Goal: Check status: Check status

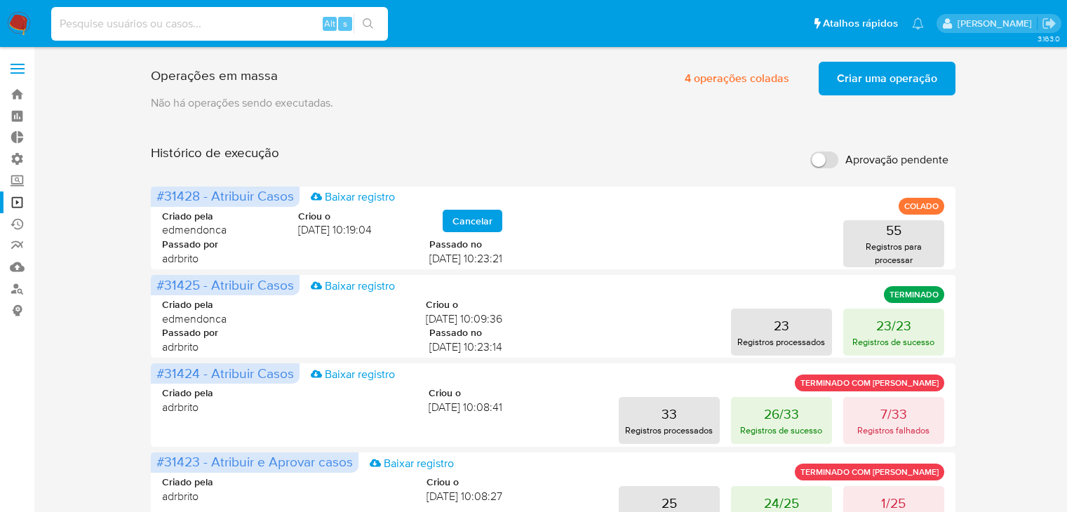
scroll to position [208, 0]
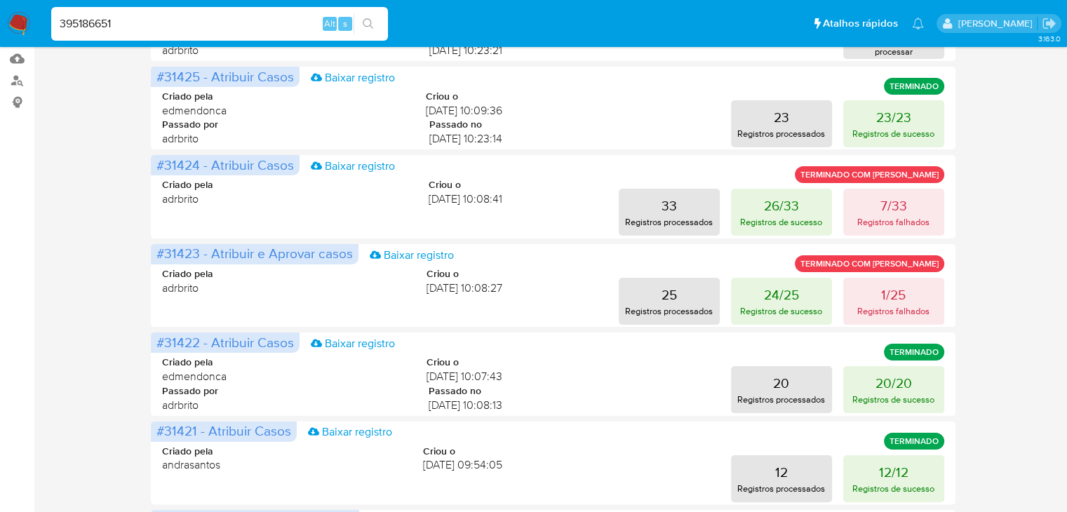
type input "395186651"
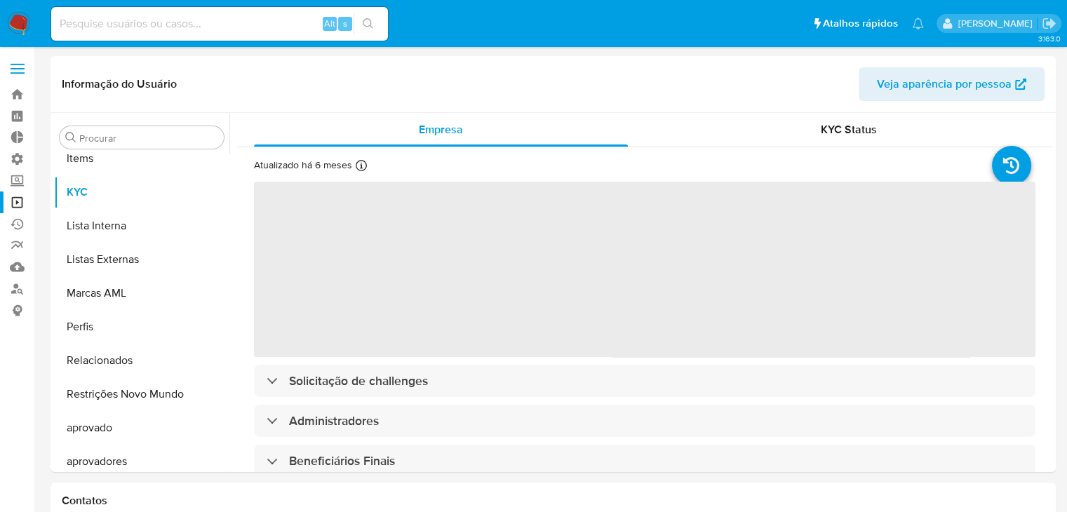
scroll to position [761, 0]
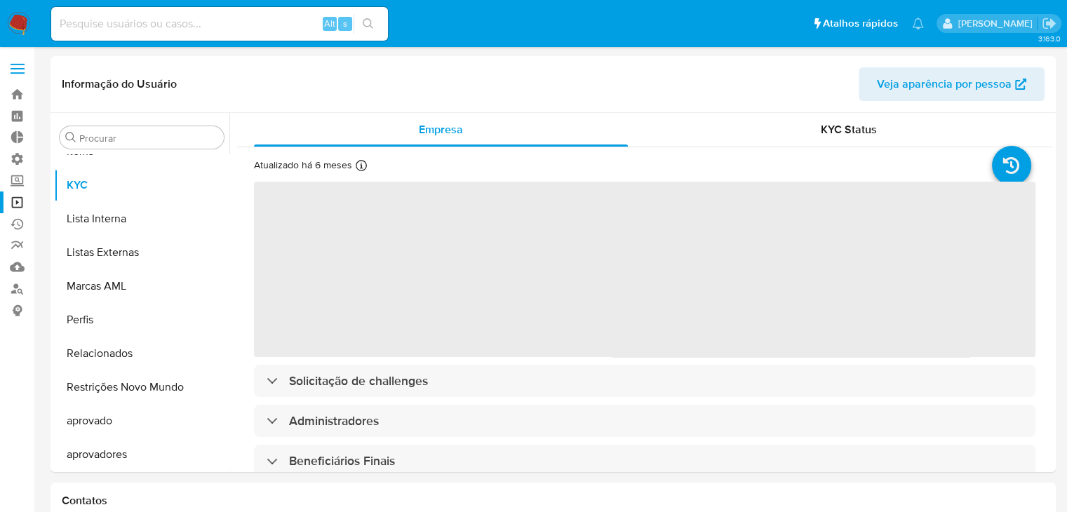
select select "10"
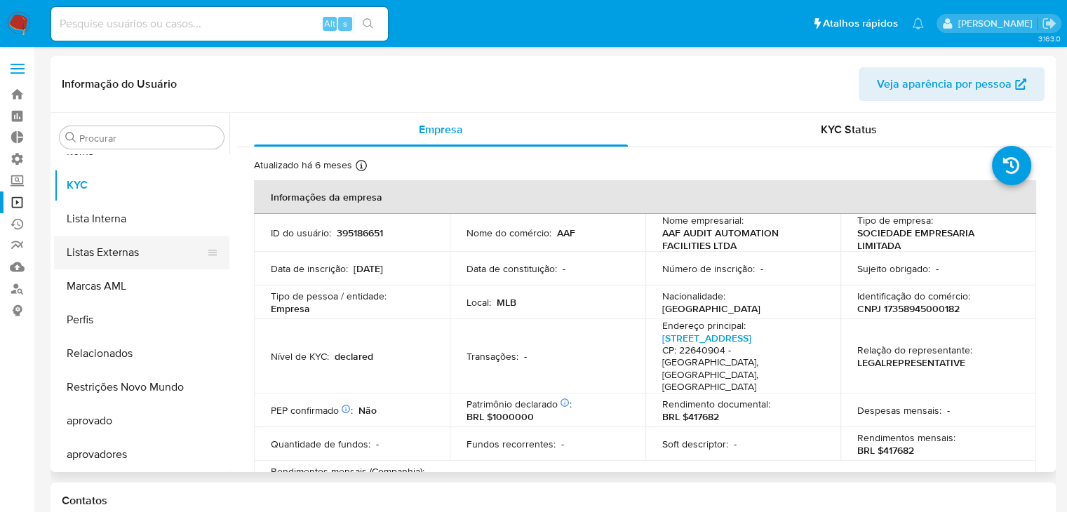
click at [161, 253] on button "Listas Externas" at bounding box center [136, 253] width 164 height 34
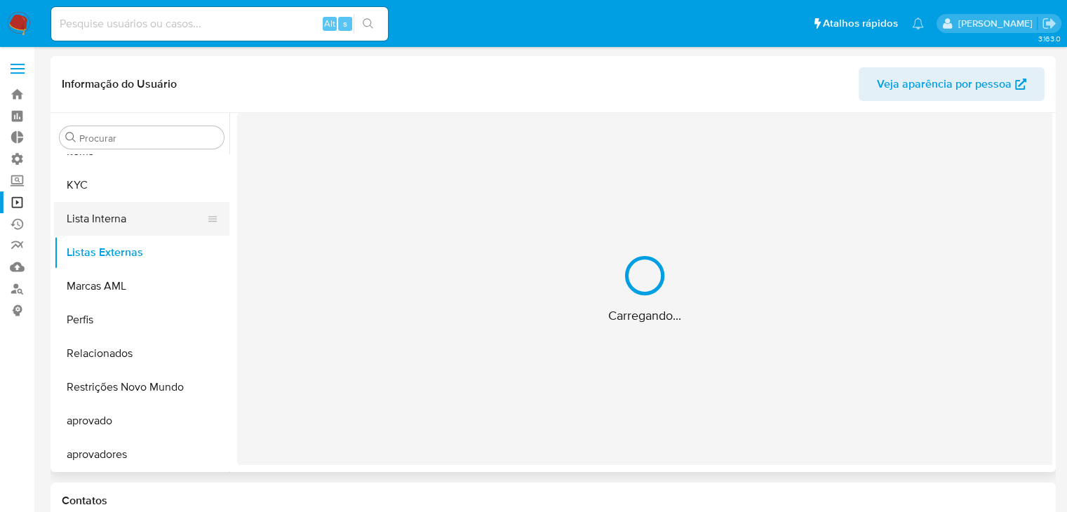
click at [157, 233] on button "Lista Interna" at bounding box center [136, 219] width 164 height 34
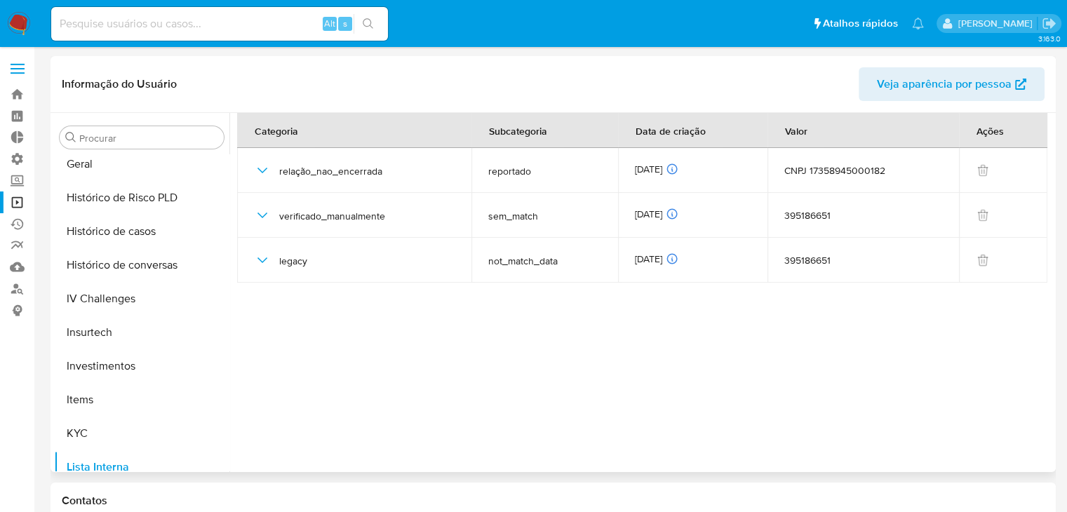
scroll to position [508, 0]
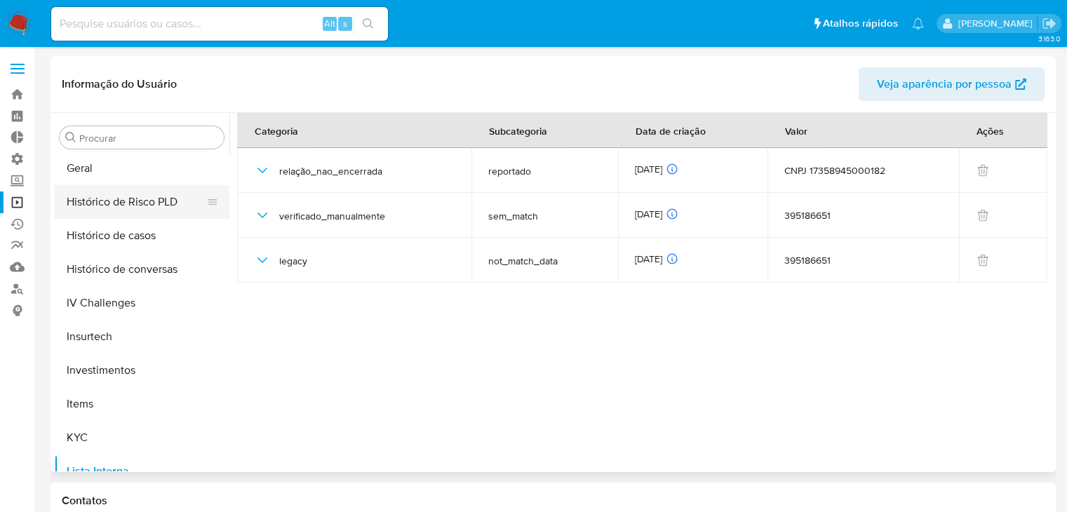
click at [161, 200] on button "Histórico de Risco PLD" at bounding box center [136, 202] width 164 height 34
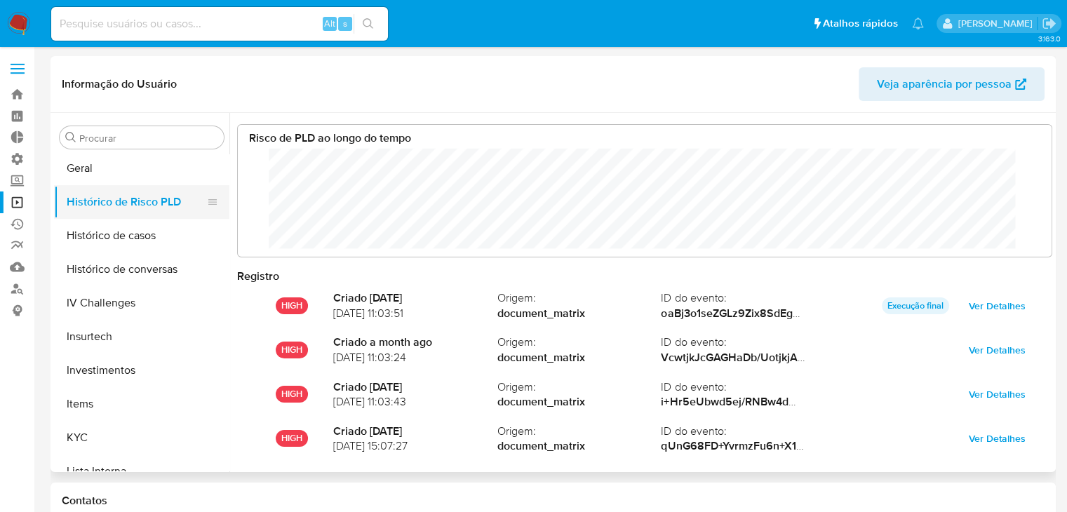
scroll to position [105, 786]
click at [163, 233] on button "Histórico de casos" at bounding box center [136, 236] width 164 height 34
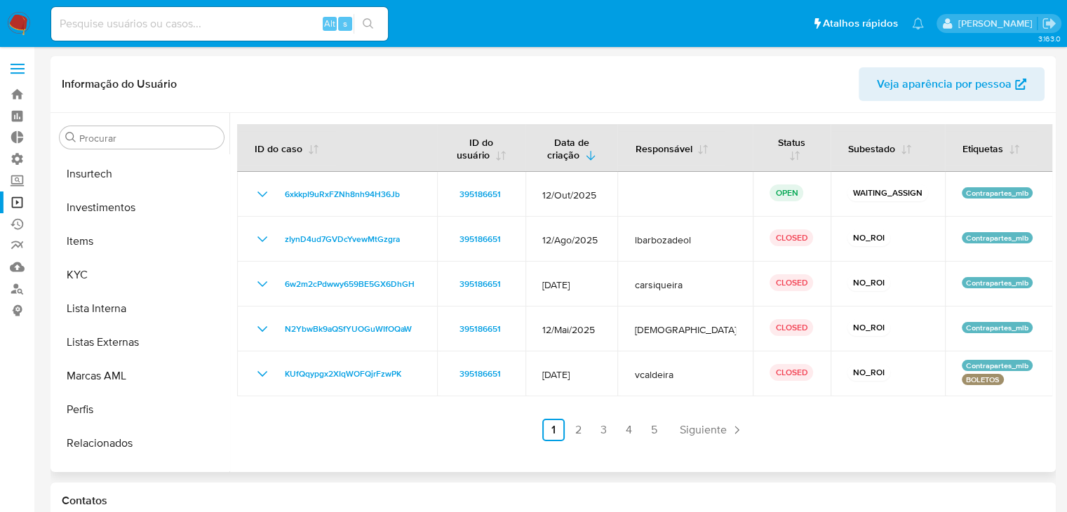
scroll to position [682, 0]
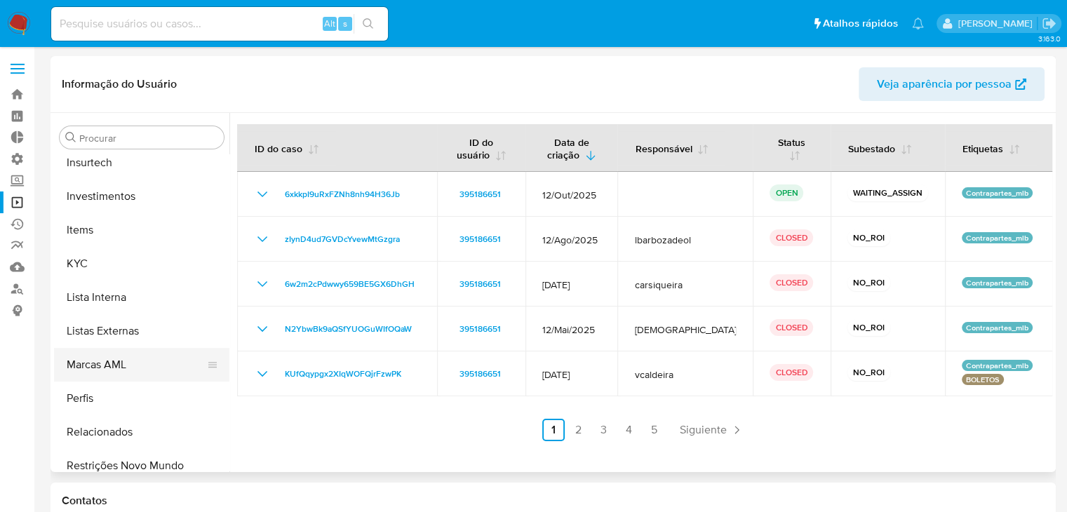
click at [160, 368] on button "Marcas AML" at bounding box center [136, 365] width 164 height 34
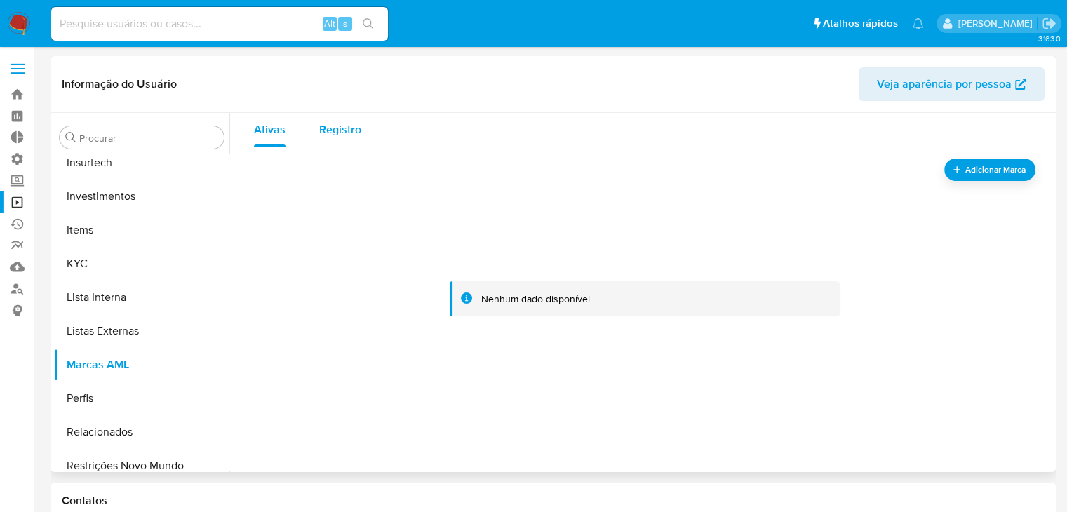
click at [330, 123] on span "Registro" at bounding box center [340, 129] width 42 height 16
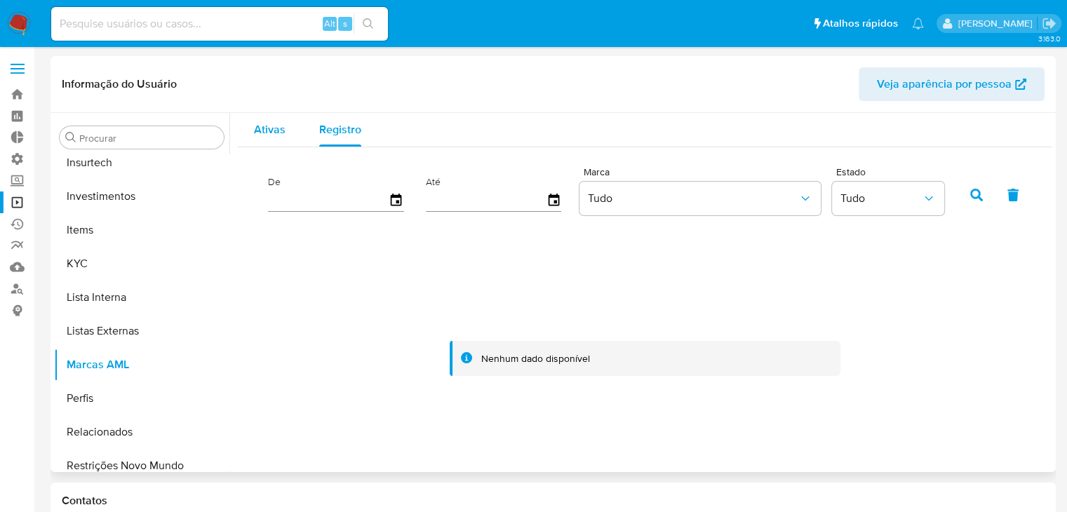
click at [281, 121] on span "Ativas" at bounding box center [270, 129] width 32 height 16
